Goal: Find specific page/section: Find specific page/section

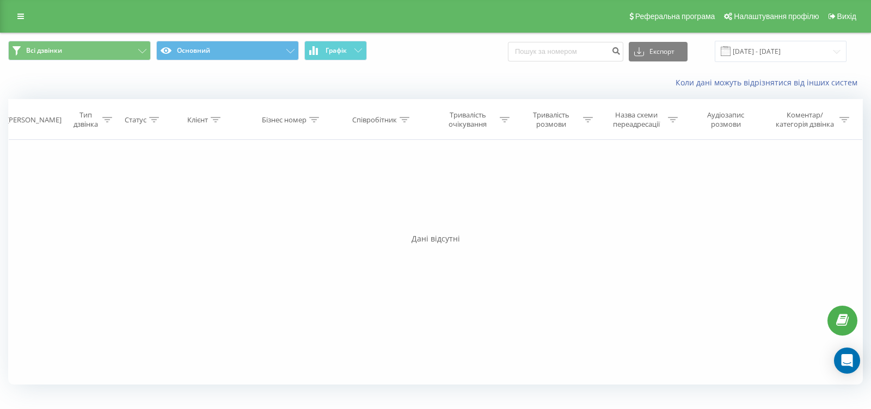
click at [350, 55] on button "Графік" at bounding box center [335, 51] width 63 height 20
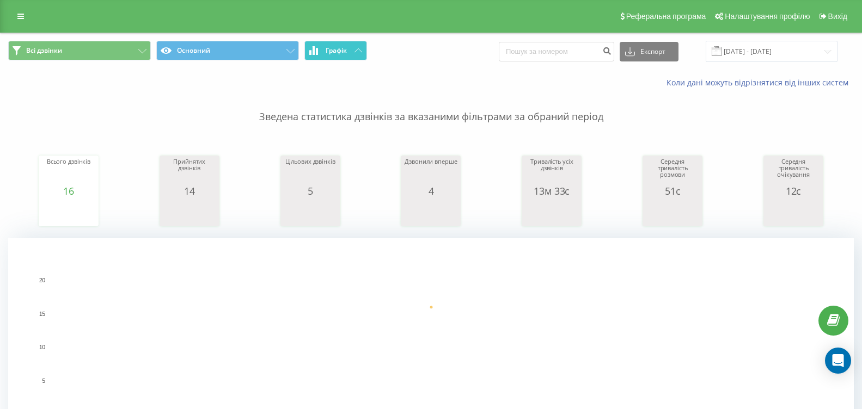
click at [336, 52] on span "Графік" at bounding box center [336, 51] width 21 height 8
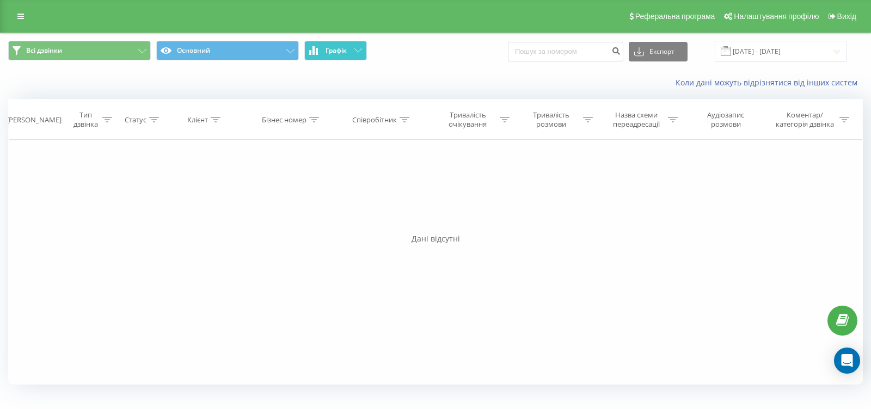
click at [336, 52] on span "Графік" at bounding box center [336, 51] width 21 height 8
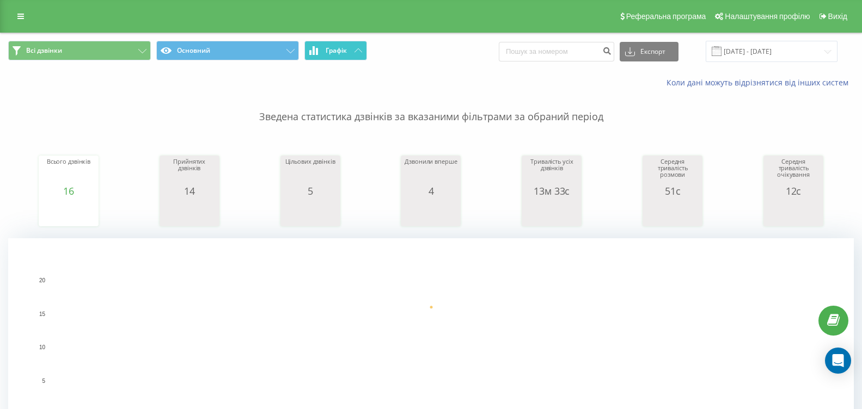
click at [337, 53] on span "Графік" at bounding box center [336, 51] width 21 height 8
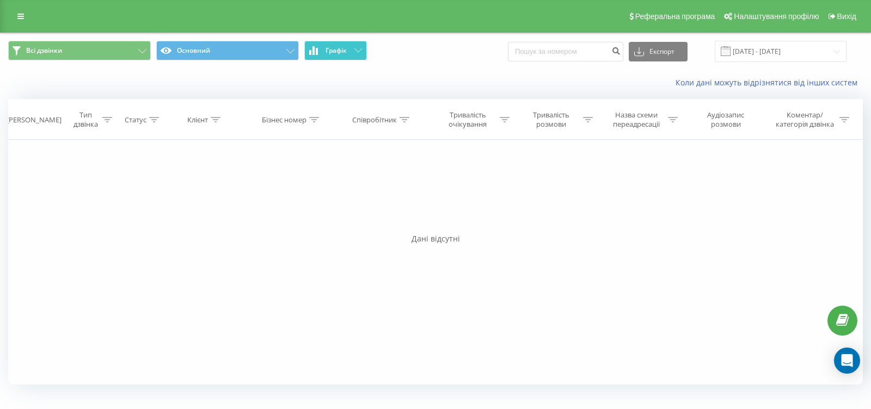
click at [337, 53] on span "Графік" at bounding box center [336, 51] width 21 height 8
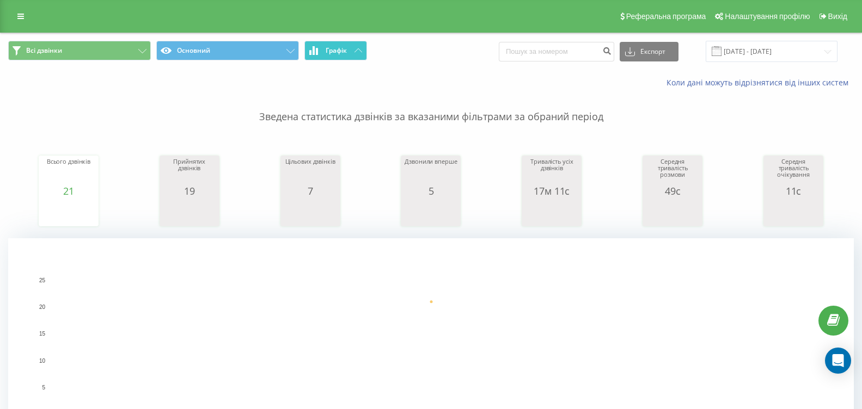
click at [350, 54] on button "Графік" at bounding box center [335, 51] width 63 height 20
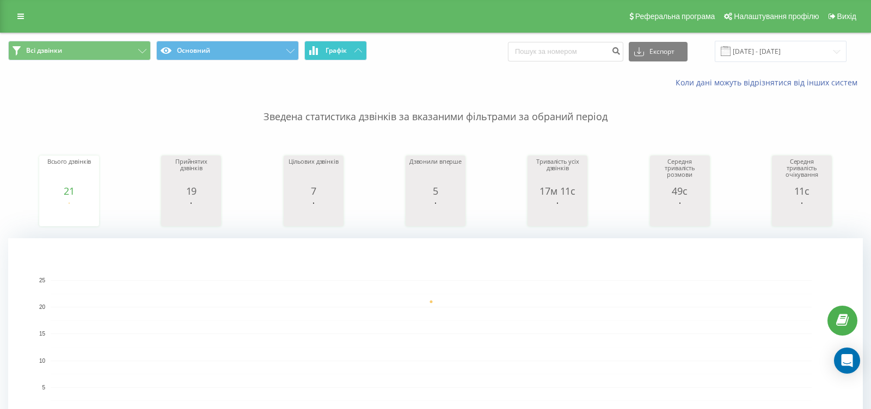
click at [349, 54] on button "Графік" at bounding box center [335, 51] width 63 height 20
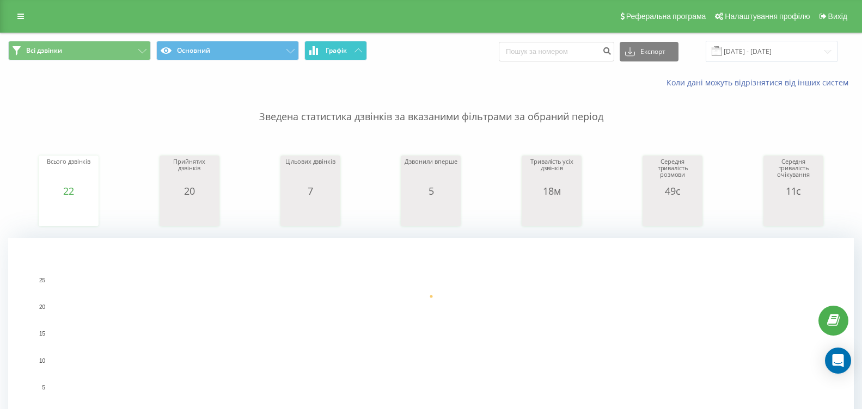
click at [344, 58] on button "Графік" at bounding box center [335, 51] width 63 height 20
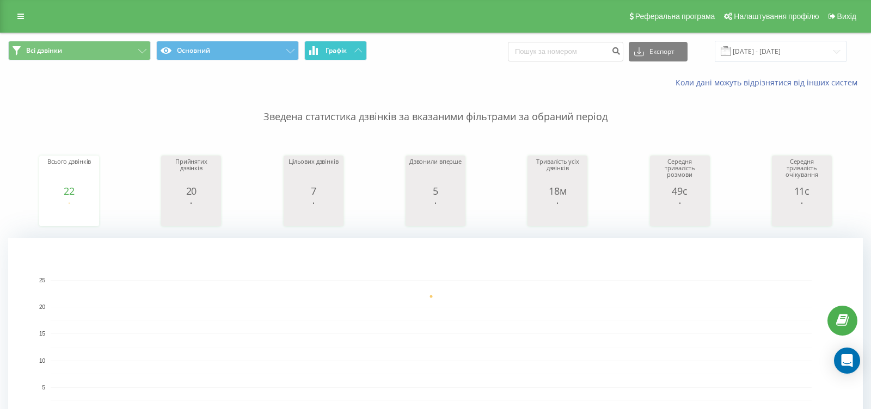
click at [344, 58] on button "Графік" at bounding box center [335, 51] width 63 height 20
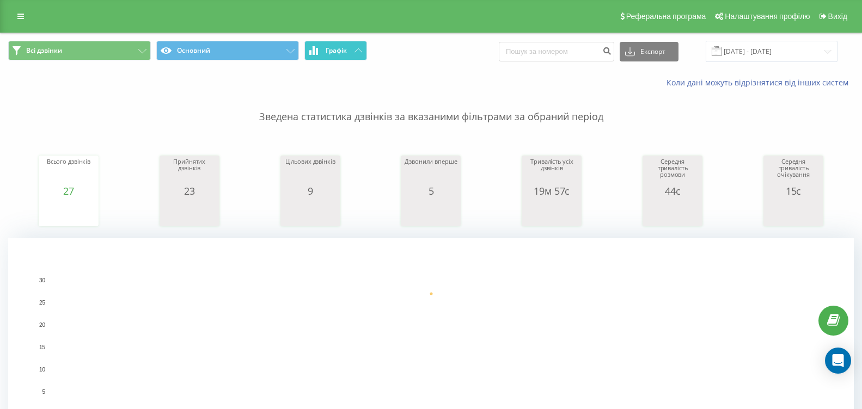
click at [346, 52] on span "Графік" at bounding box center [336, 51] width 21 height 8
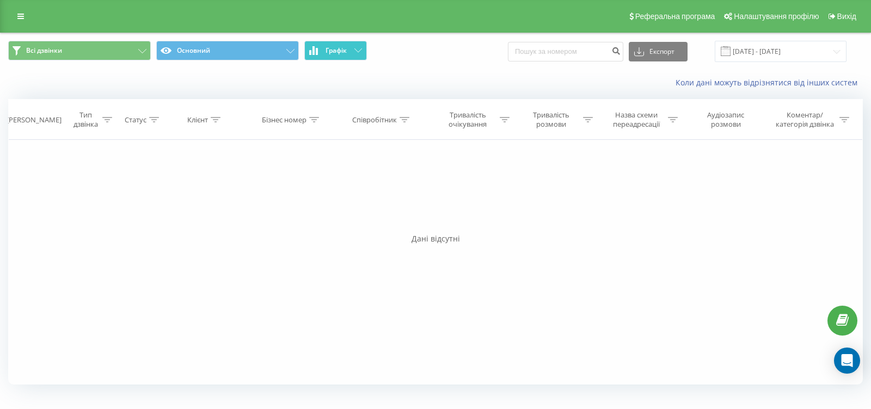
click at [346, 53] on span "Графік" at bounding box center [336, 51] width 21 height 8
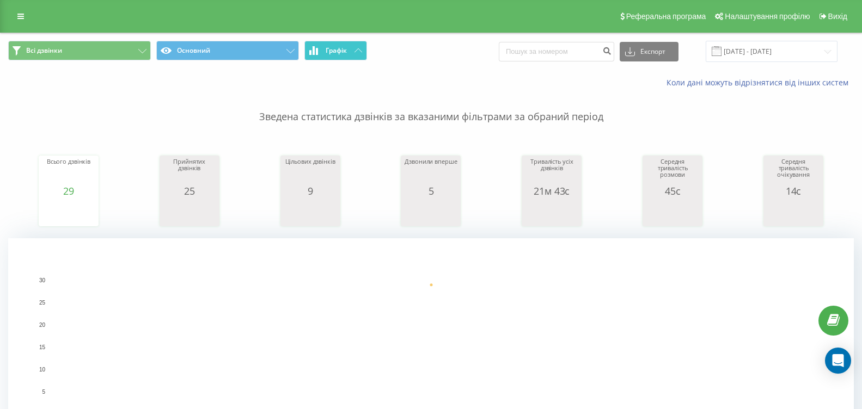
click at [340, 50] on span "Графік" at bounding box center [336, 51] width 21 height 8
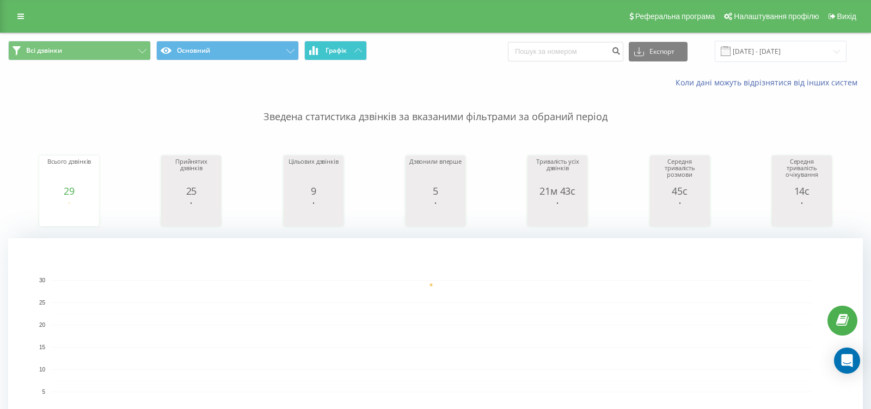
click at [340, 50] on span "Графік" at bounding box center [336, 51] width 21 height 8
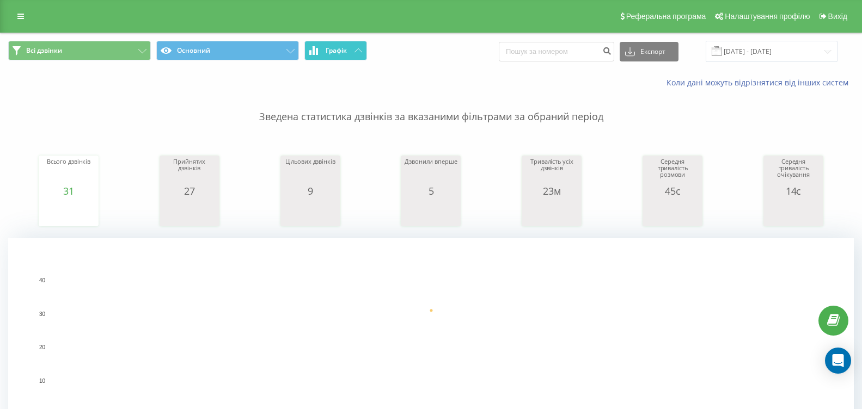
click at [343, 55] on button "Графік" at bounding box center [335, 51] width 63 height 20
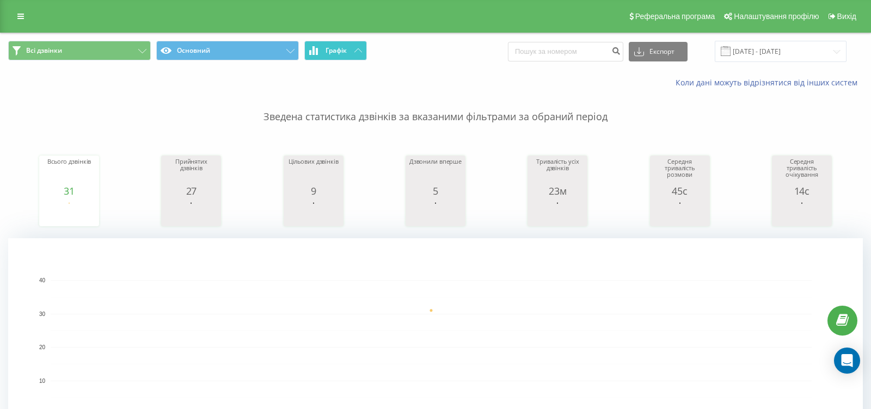
click at [343, 55] on button "Графік" at bounding box center [335, 51] width 63 height 20
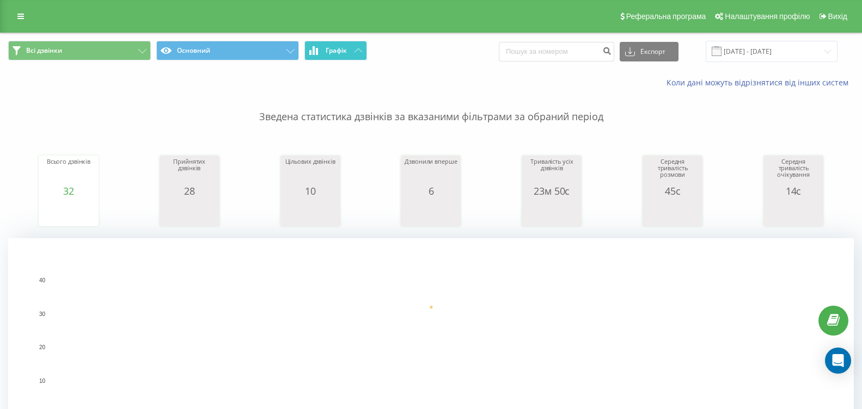
click at [348, 53] on button "Графік" at bounding box center [335, 51] width 63 height 20
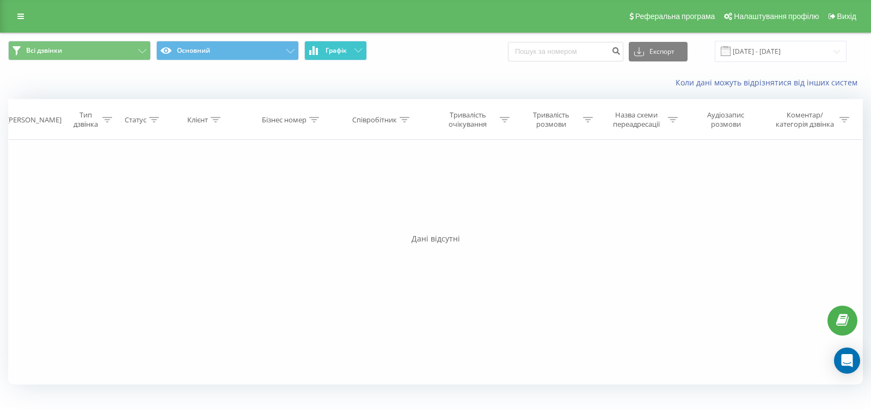
click at [348, 53] on button "Графік" at bounding box center [335, 51] width 63 height 20
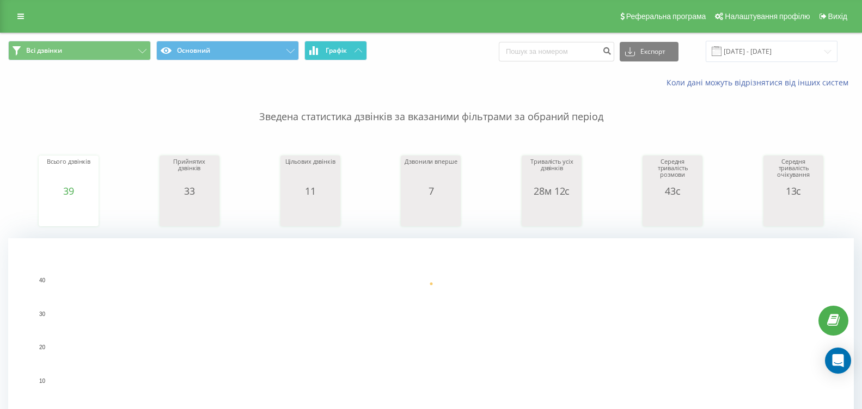
click at [350, 60] on button "Графік" at bounding box center [335, 51] width 63 height 20
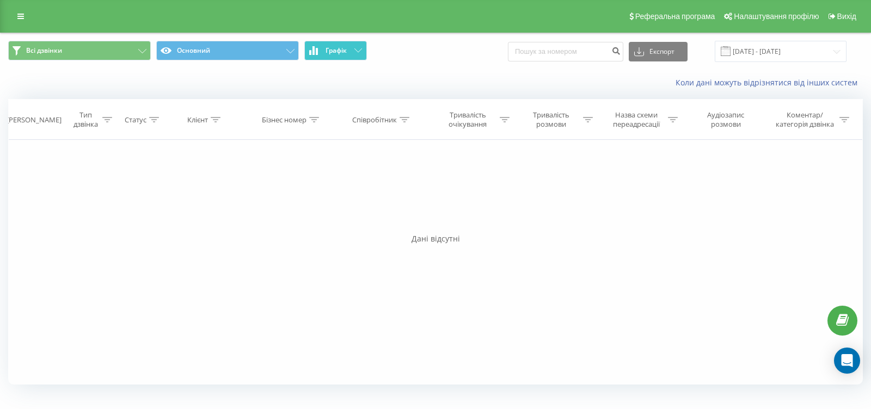
click at [350, 60] on button "Графік" at bounding box center [335, 51] width 63 height 20
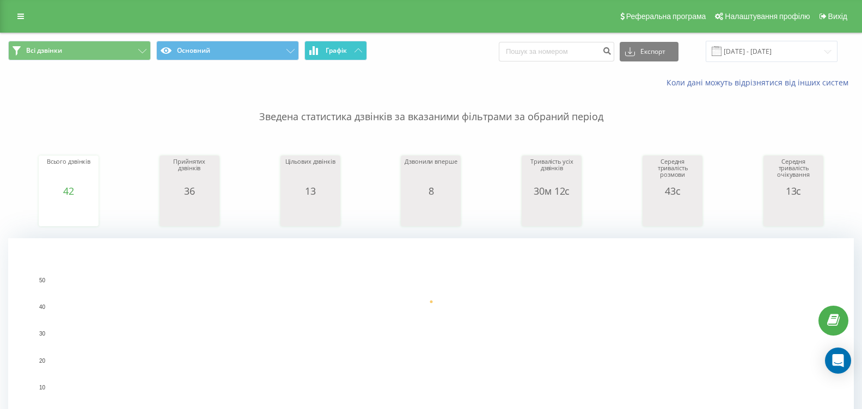
click at [356, 52] on icon at bounding box center [358, 50] width 8 height 4
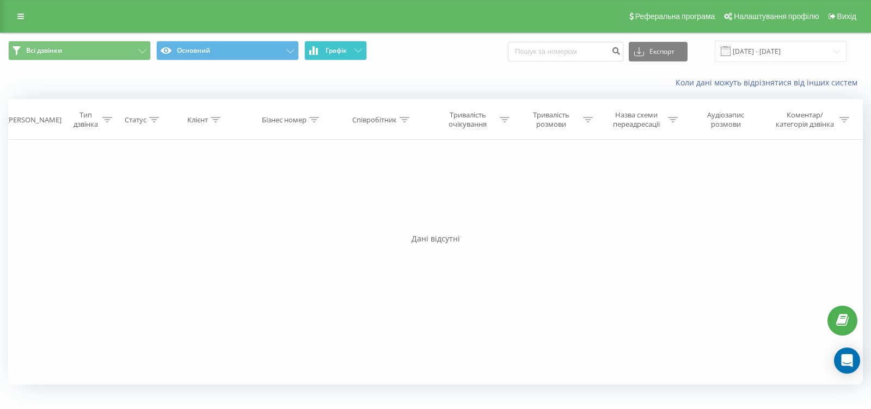
click at [356, 52] on icon at bounding box center [358, 50] width 8 height 4
